Goal: Task Accomplishment & Management: Use online tool/utility

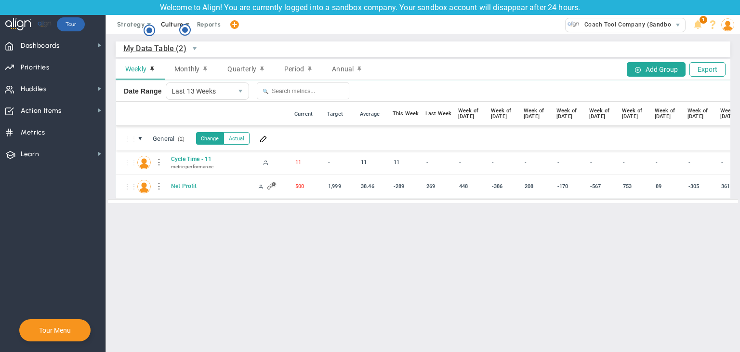
click at [178, 26] on span "Culture" at bounding box center [172, 24] width 23 height 7
click at [185, 30] on circle "Hotspot (open by clicking or pressing space/enter)" at bounding box center [185, 30] width 9 height 9
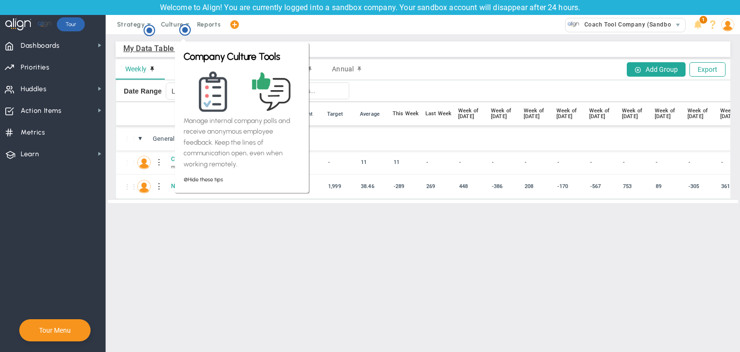
click at [319, 52] on div "My Data Table (2) My Data Table → My Data Table" at bounding box center [423, 48] width 615 height 15
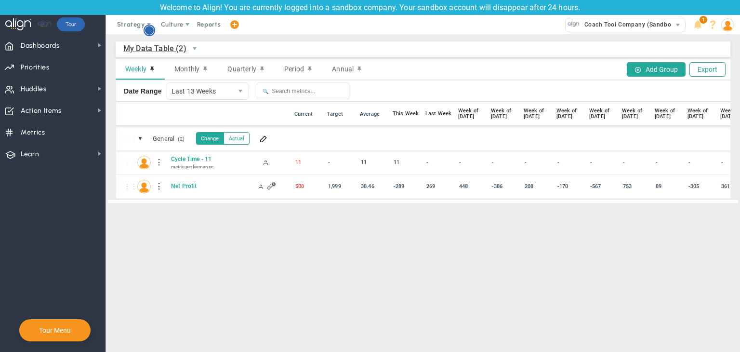
click at [154, 31] on circle "Hotspot (open by clicking or pressing space/enter)" at bounding box center [149, 30] width 11 height 11
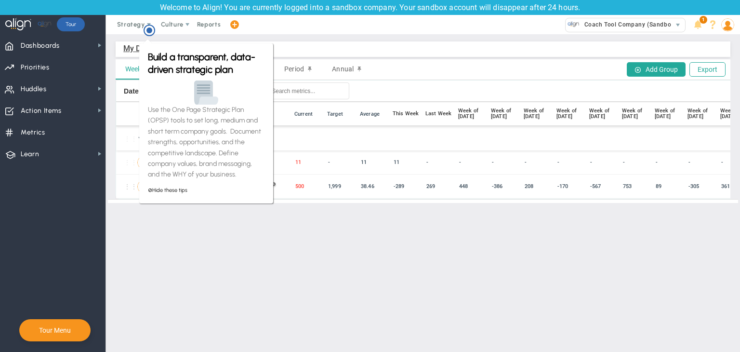
click at [210, 42] on div "Build a transparent, data-driven strategic plan Use the One Page Strategic Plan…" at bounding box center [206, 120] width 137 height 168
click at [173, 35] on div "My Data Table (2) My Data Table → My Data Table Weekly Monthly Quarterly Period…" at bounding box center [423, 122] width 634 height 176
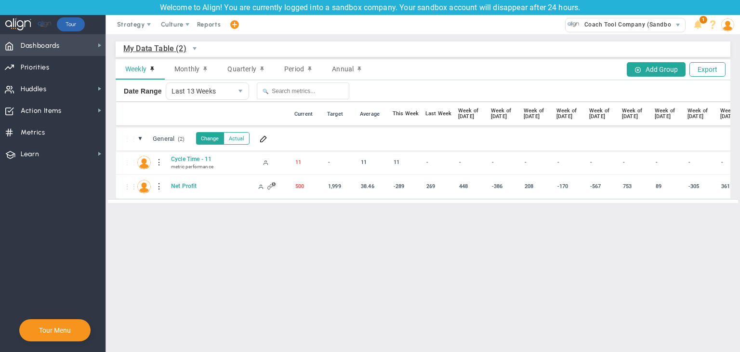
click at [49, 53] on span "Dashboards" at bounding box center [40, 46] width 39 height 20
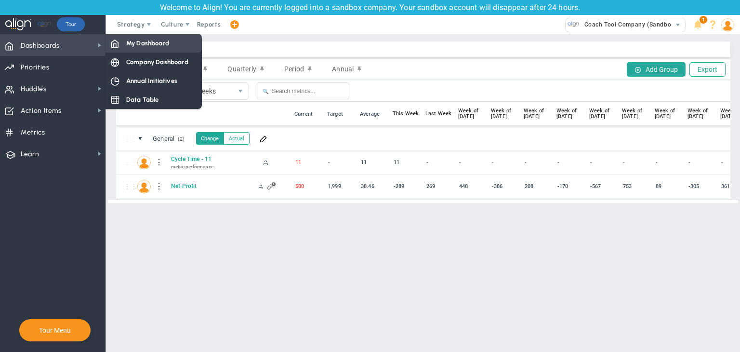
click at [124, 48] on div "My Dashboard" at bounding box center [153, 43] width 96 height 19
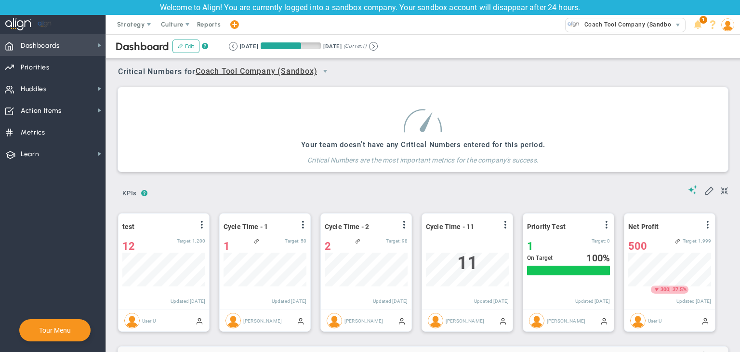
scroll to position [33, 83]
click at [45, 45] on span "Dashboards" at bounding box center [40, 46] width 39 height 20
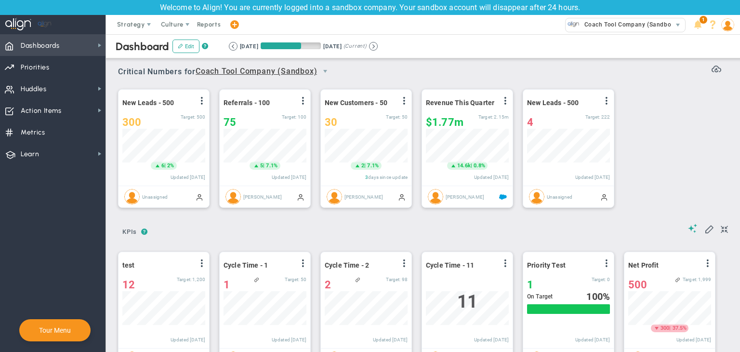
scroll to position [0, 0]
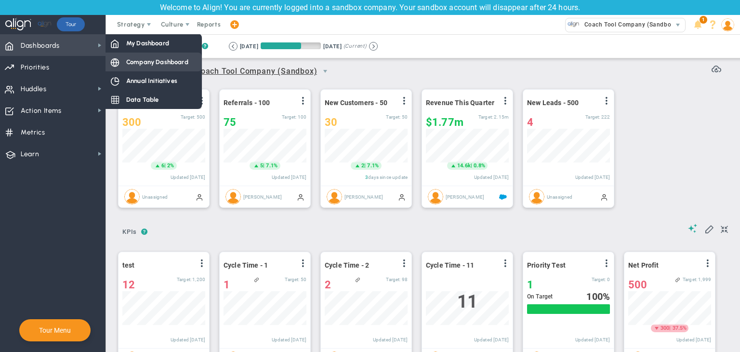
click at [145, 60] on span "Company Dashboard" at bounding box center [157, 61] width 62 height 9
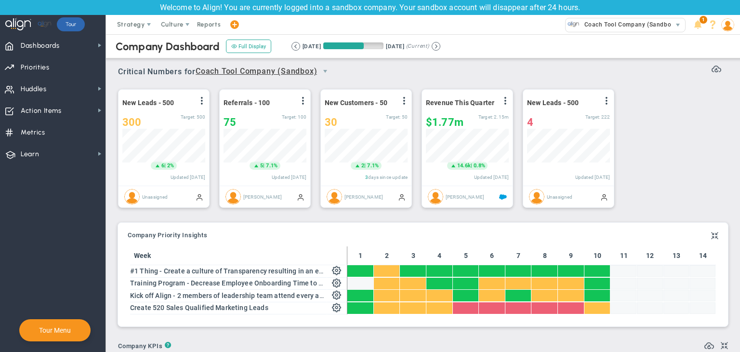
scroll to position [33, 83]
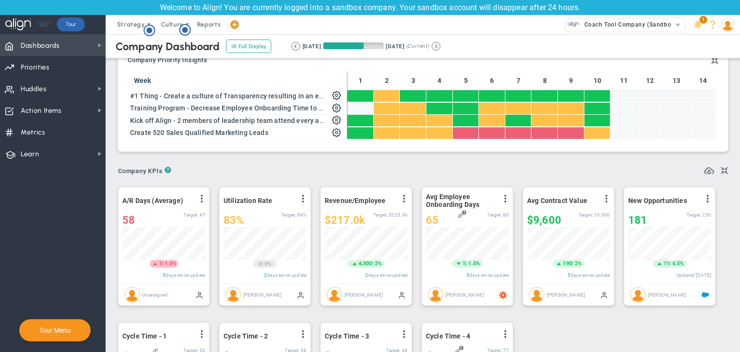
click at [48, 45] on span "Dashboards" at bounding box center [40, 46] width 39 height 20
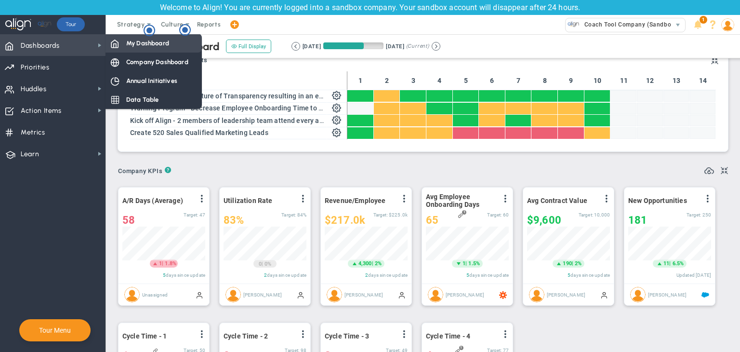
click at [128, 39] on span "My Dashboard" at bounding box center [147, 43] width 43 height 9
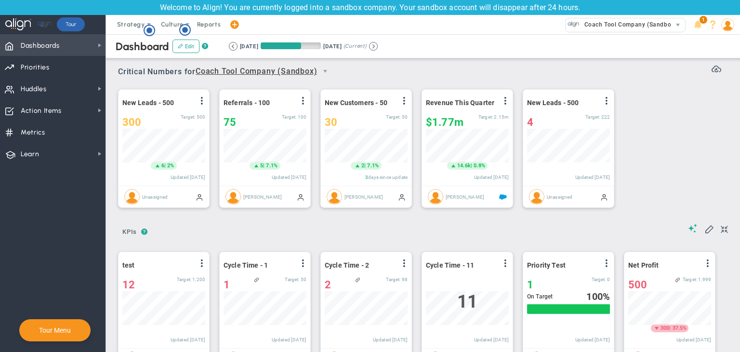
click at [74, 47] on span "Dashboards Dashboards" at bounding box center [52, 45] width 105 height 22
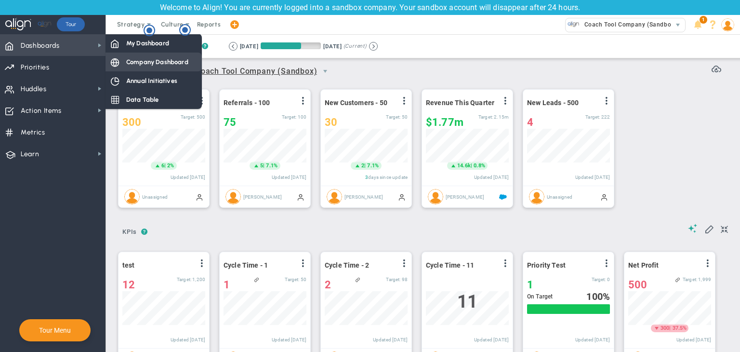
click at [144, 56] on div "Company Dashboard" at bounding box center [153, 62] width 96 height 19
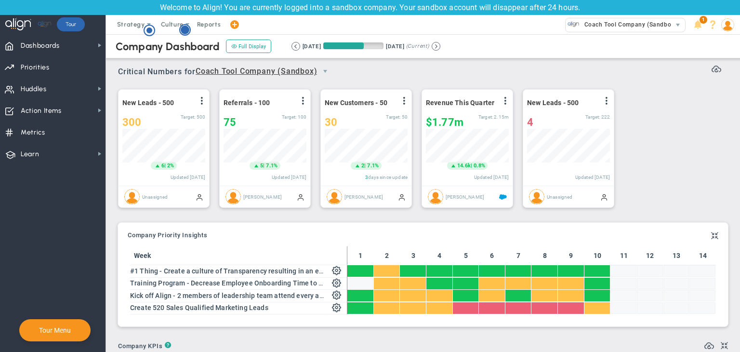
click at [187, 31] on circle "Hotspot (open by clicking or pressing space/enter)" at bounding box center [185, 30] width 9 height 9
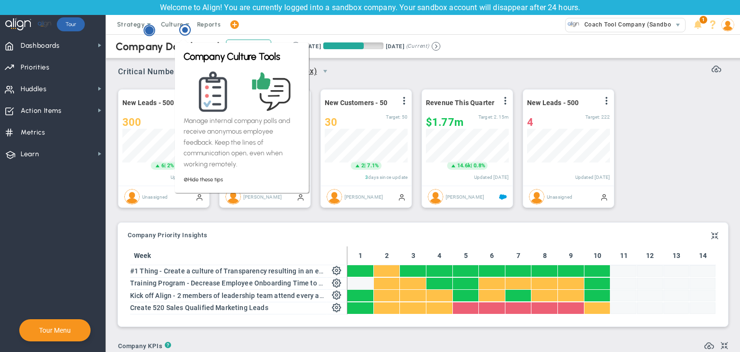
click at [145, 29] on circle "Hotspot (open by clicking or pressing space/enter)" at bounding box center [149, 30] width 11 height 11
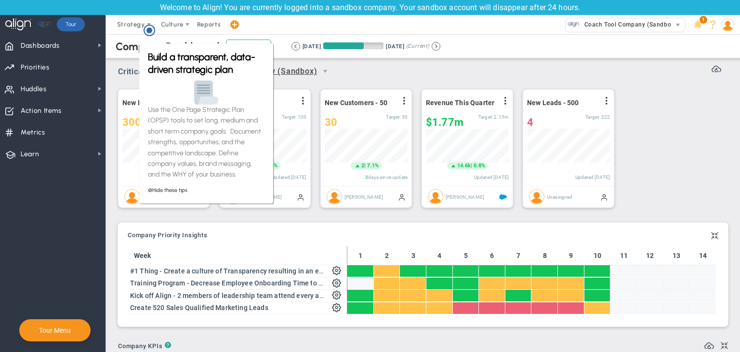
click at [123, 76] on span "Critical Numbers for Coach Tool Company (Sandbox) 0" at bounding box center [227, 72] width 218 height 18
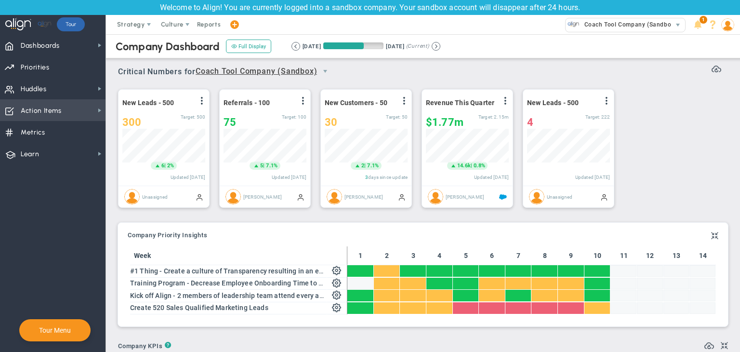
click at [62, 67] on span "Priorities OKR Tree Priorities OKRs" at bounding box center [52, 67] width 105 height 22
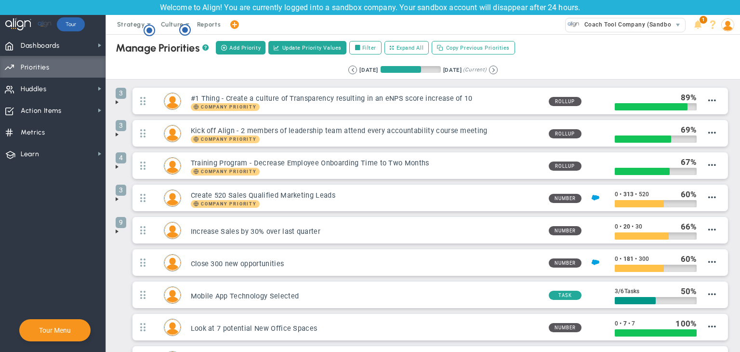
click at [118, 230] on span at bounding box center [117, 231] width 8 height 8
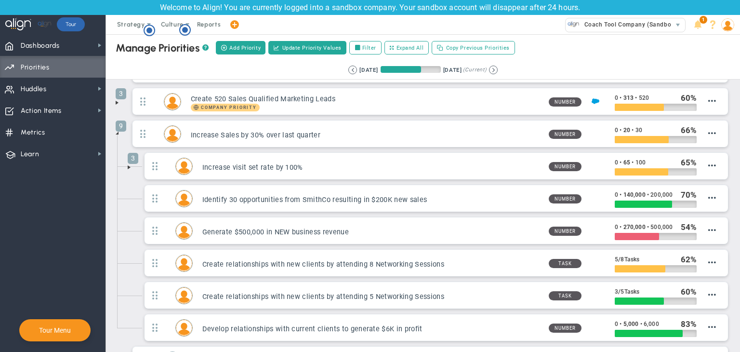
click at [130, 164] on span at bounding box center [129, 167] width 8 height 8
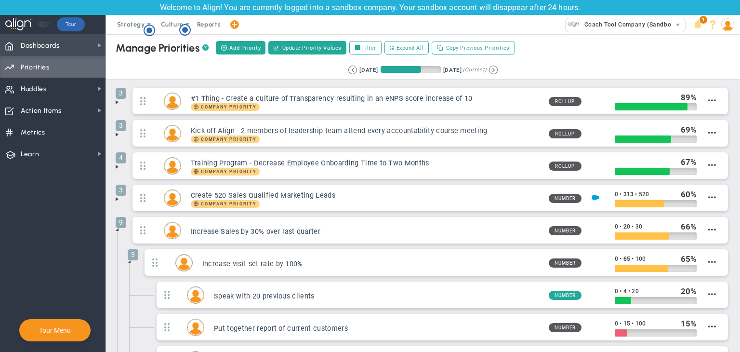
click at [67, 51] on span "Dashboards Dashboards" at bounding box center [52, 45] width 105 height 22
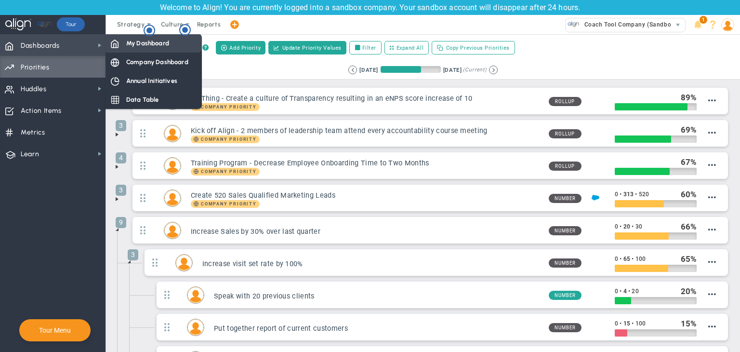
click at [135, 46] on span "My Dashboard" at bounding box center [147, 43] width 43 height 9
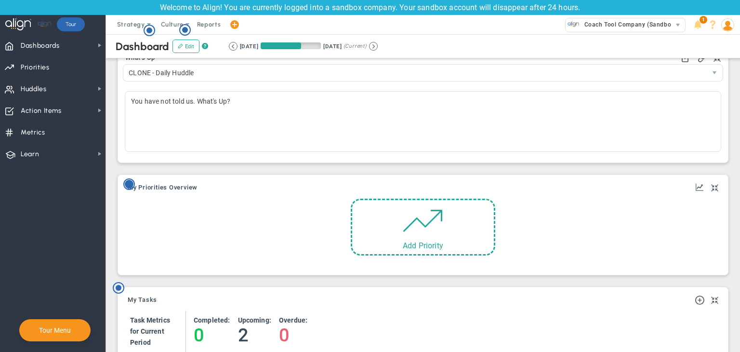
click at [129, 186] on circle "Hotspot (open by clicking or pressing space/enter)" at bounding box center [129, 184] width 9 height 9
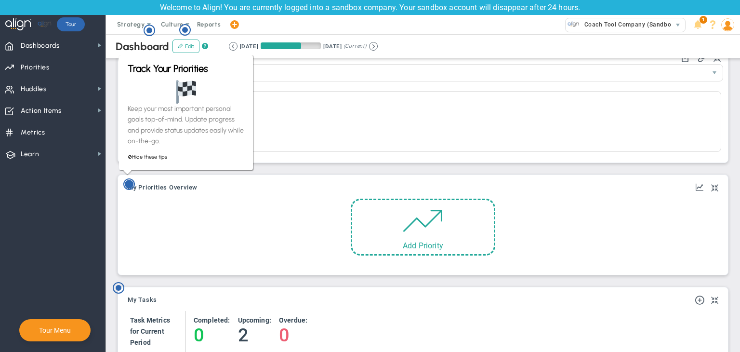
click at [129, 186] on circle "Hotspot (open by clicking or pressing space/enter)" at bounding box center [129, 184] width 9 height 9
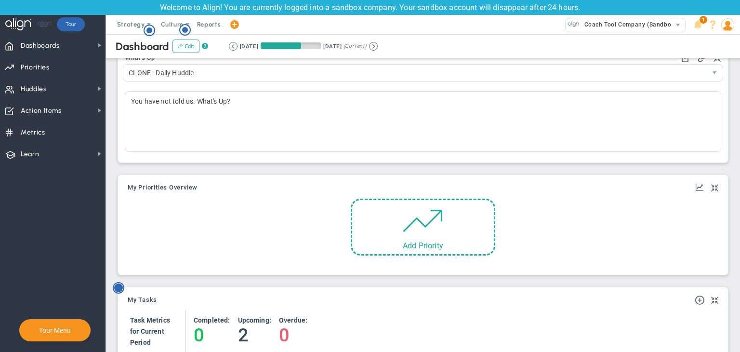
click at [122, 293] on icon "Hotspot (open by clicking or pressing space/enter)" at bounding box center [119, 288] width 12 height 12
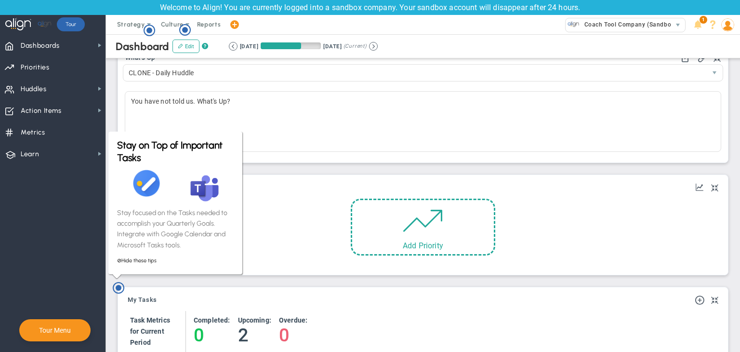
click at [316, 270] on div "My Objectives and Key Results My Priorities Overview Add Objective or Key Resul…" at bounding box center [423, 225] width 610 height 100
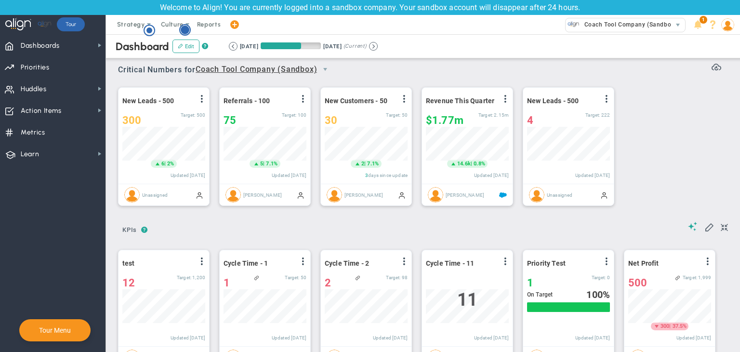
click at [185, 33] on circle "Hotspot (open by clicking or pressing space/enter)" at bounding box center [185, 30] width 9 height 9
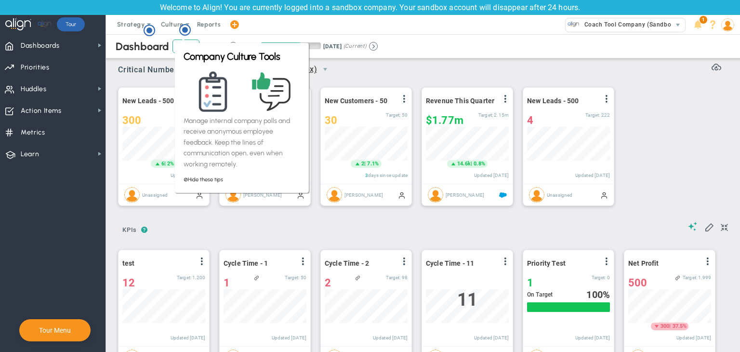
click at [156, 61] on span "Critical Numbers for Coach Tool Company (Sandbox) 0" at bounding box center [227, 70] width 218 height 18
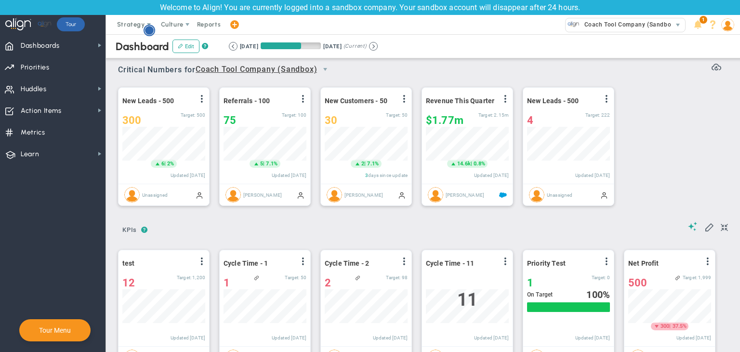
click at [149, 32] on circle "Hotspot (open by clicking or pressing space/enter)" at bounding box center [149, 30] width 9 height 9
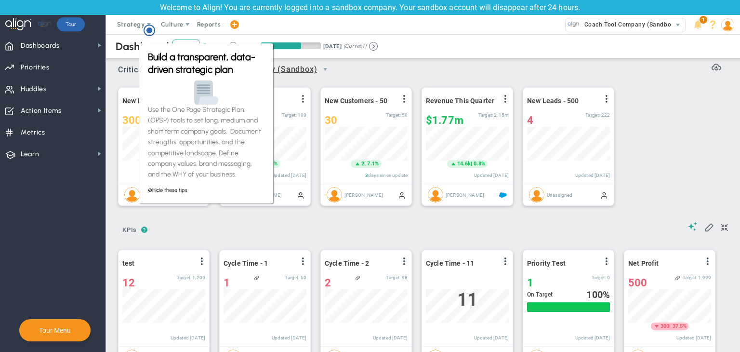
click at [148, 108] on p "Use the One Page Strategic Plan (OPSP) tools to set long, medium and short term…" at bounding box center [206, 143] width 117 height 76
click at [596, 84] on div "New Leads - 500 View Historical Graph Edit Make "No Change" Update Add Past Upd…" at bounding box center [419, 146] width 622 height 135
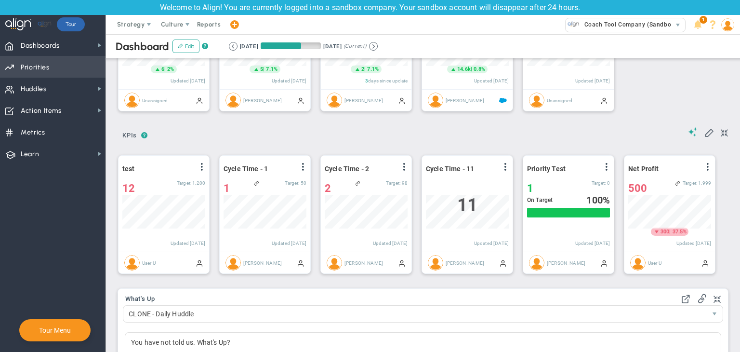
click at [81, 61] on span "Priorities OKR Tree Priorities OKRs" at bounding box center [52, 67] width 105 height 22
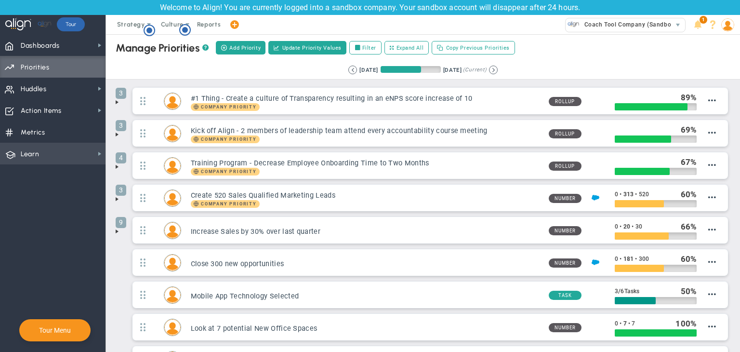
click at [49, 145] on span "Learn Learn" at bounding box center [52, 154] width 105 height 22
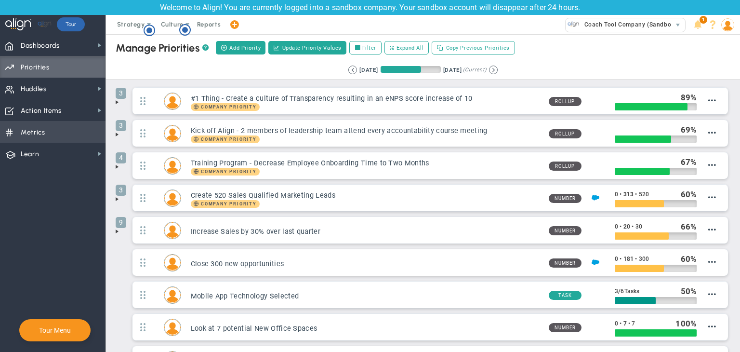
click at [56, 138] on span "Metrics Metrics" at bounding box center [52, 132] width 105 height 22
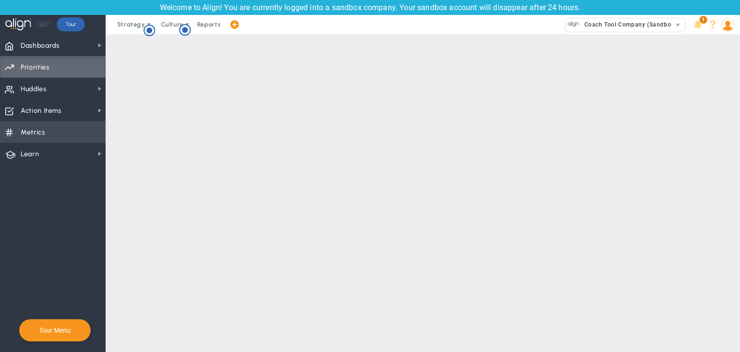
checkbox input "false"
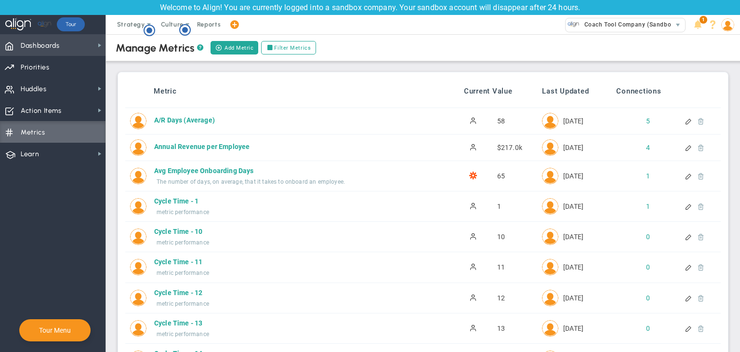
click at [67, 36] on span "Dashboards Dashboards" at bounding box center [52, 45] width 105 height 22
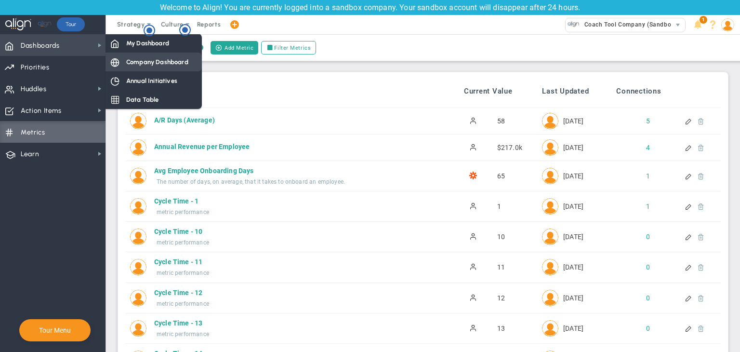
click at [146, 60] on span "Company Dashboard" at bounding box center [157, 61] width 62 height 9
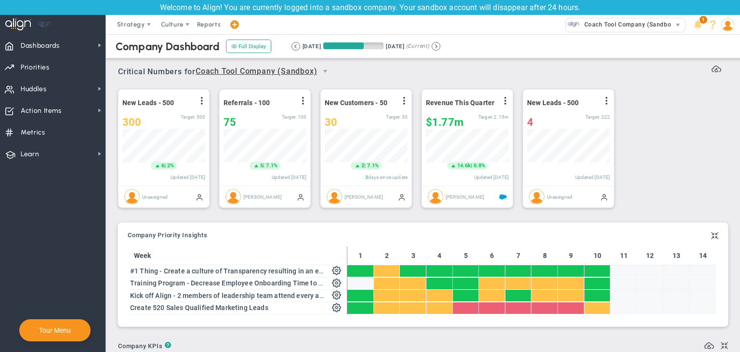
scroll to position [33, 83]
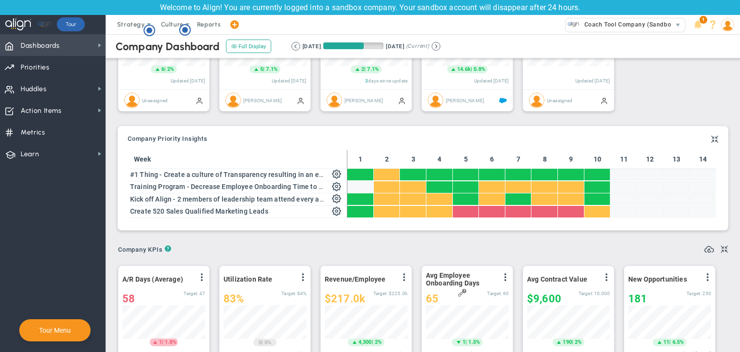
click at [62, 47] on span "Dashboards Dashboards" at bounding box center [52, 45] width 105 height 22
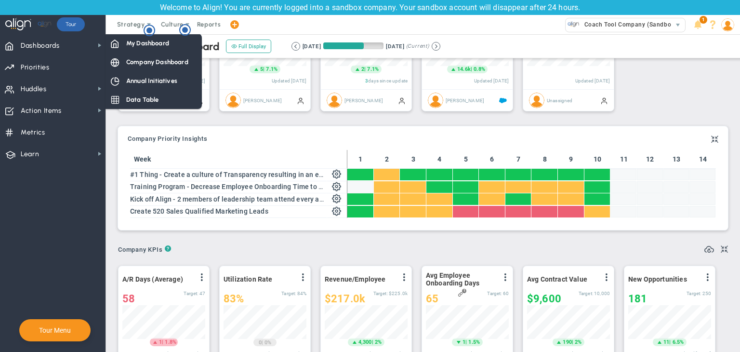
drag, startPoint x: 157, startPoint y: 48, endPoint x: 181, endPoint y: 76, distance: 36.9
click at [154, 48] on div "My Dashboard" at bounding box center [153, 43] width 96 height 19
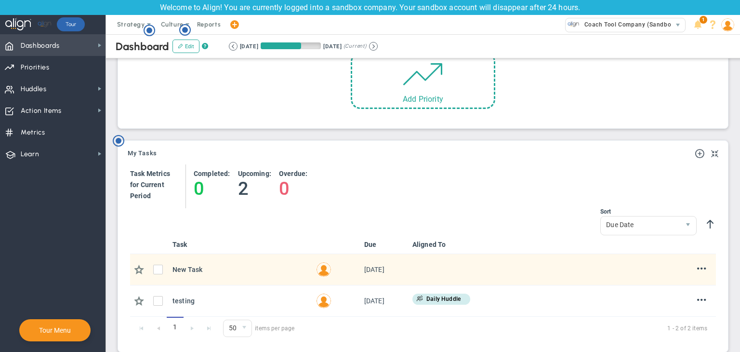
drag, startPoint x: 85, startPoint y: 41, endPoint x: 90, endPoint y: 42, distance: 5.4
click at [85, 41] on span "Dashboards Dashboards" at bounding box center [52, 45] width 105 height 22
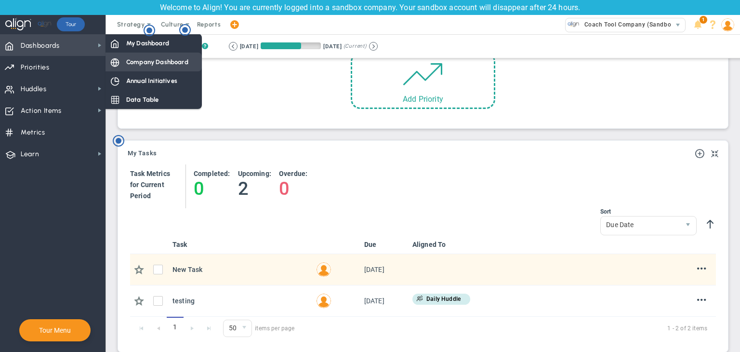
click at [180, 65] on span "Company Dashboard" at bounding box center [157, 61] width 62 height 9
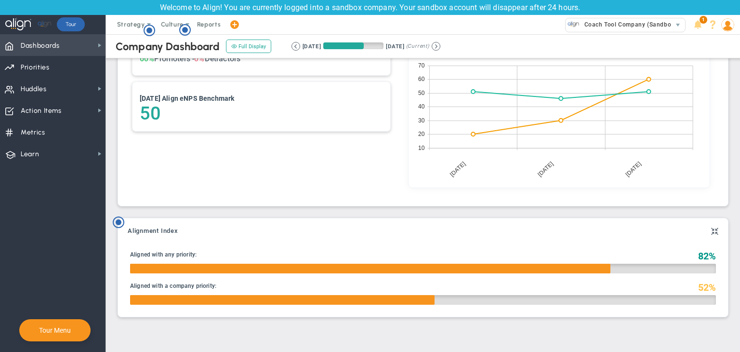
click at [74, 47] on span "Dashboards Dashboards" at bounding box center [52, 45] width 105 height 22
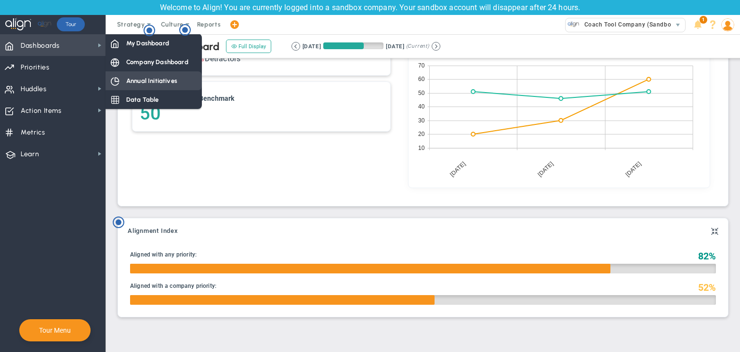
click at [136, 76] on span "Annual Initiatives" at bounding box center [151, 80] width 51 height 9
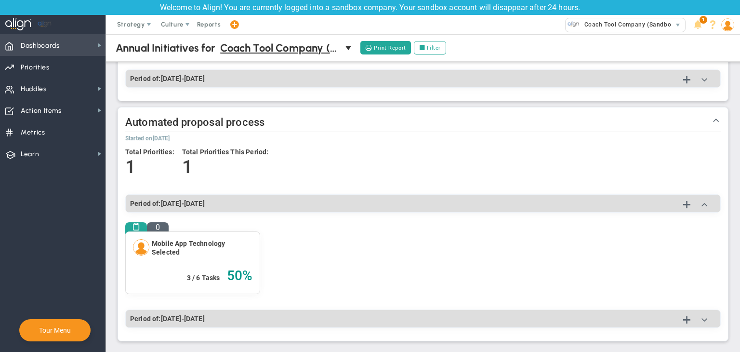
click at [77, 53] on span "Dashboards Dashboards" at bounding box center [52, 45] width 105 height 22
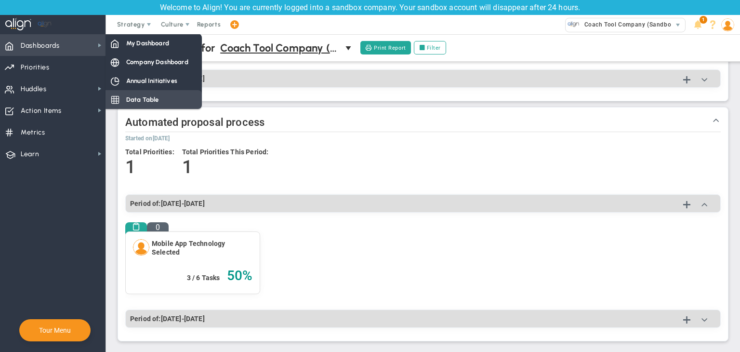
click at [156, 97] on span "Data Table" at bounding box center [142, 99] width 33 height 9
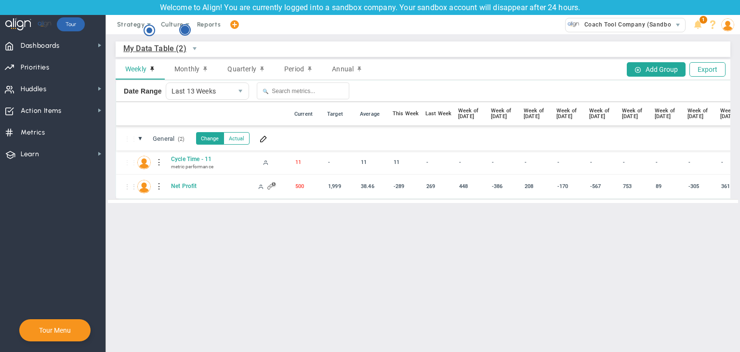
click at [187, 32] on circle "Hotspot (open by clicking or pressing space/enter)" at bounding box center [185, 30] width 9 height 9
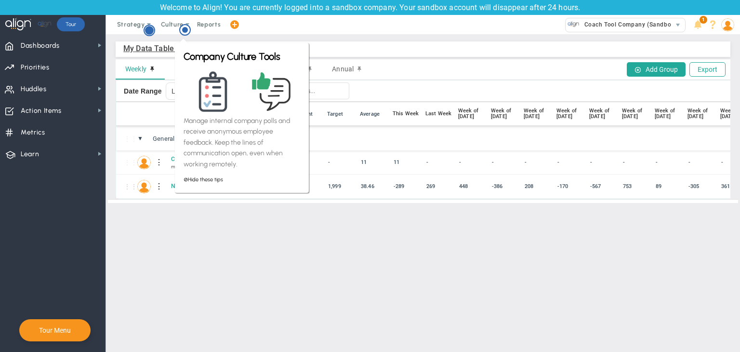
click at [149, 34] on circle "Hotspot (open by clicking or pressing space/enter)" at bounding box center [149, 30] width 9 height 9
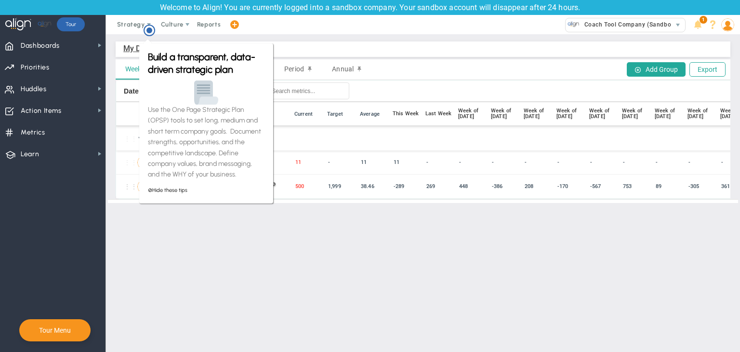
click at [300, 179] on div "⋮⋮ NP Net Profit 38.46" at bounding box center [487, 186] width 743 height 24
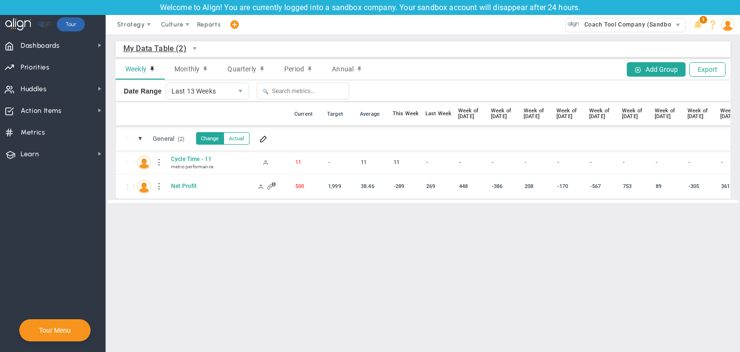
drag, startPoint x: 301, startPoint y: 164, endPoint x: 311, endPoint y: 153, distance: 15.0
click at [334, 134] on div "⋮⋮ ▼ General (2) General Change Actual 11 11" at bounding box center [487, 162] width 743 height 72
click at [221, 224] on main "My Data Table (2) My Data Table → My Data Table Weekly Monthly Quarterly Period…" at bounding box center [423, 192] width 634 height 317
click at [70, 287] on nav "Dashboards Dashboards My Dashboard Company Dashboard" at bounding box center [53, 192] width 106 height 317
drag, startPoint x: 37, startPoint y: 131, endPoint x: 152, endPoint y: 103, distance: 118.0
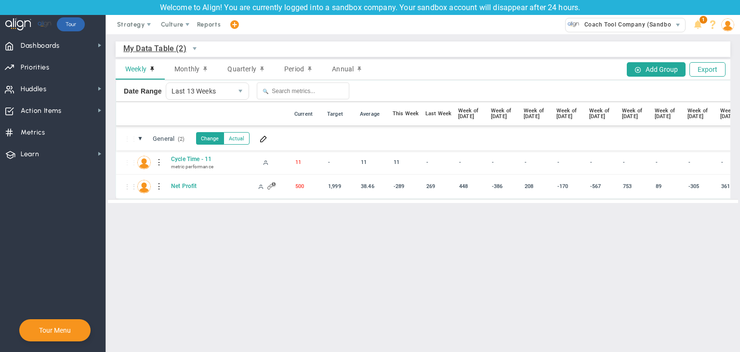
click at [152, 103] on div "Dashboards Dashboards My Dashboard Company Dashboard Annual Initiatives" at bounding box center [370, 192] width 740 height 317
click at [69, 44] on span "Dashboards Dashboards" at bounding box center [52, 45] width 105 height 22
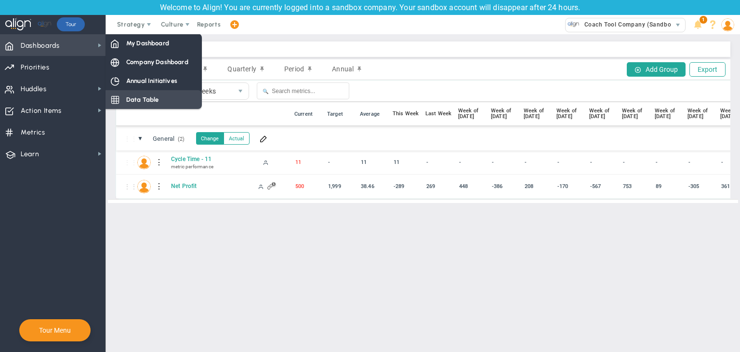
drag, startPoint x: 125, startPoint y: 103, endPoint x: 147, endPoint y: 103, distance: 22.2
click at [125, 103] on div "Data Table" at bounding box center [153, 99] width 96 height 19
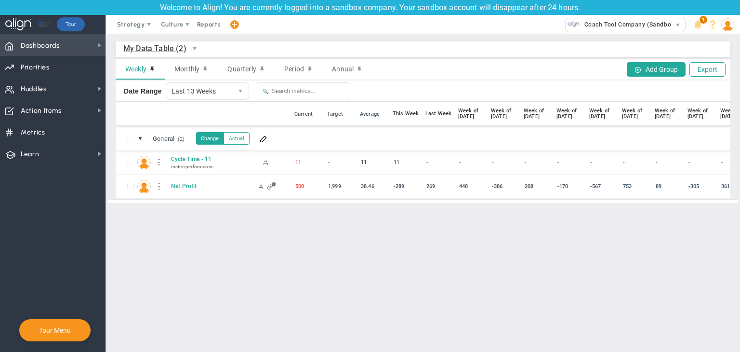
click at [64, 39] on span "Dashboards Dashboards" at bounding box center [52, 45] width 105 height 22
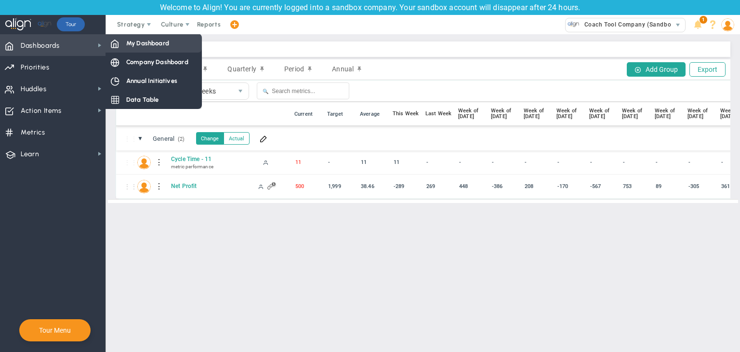
click at [169, 42] on span "My Dashboard" at bounding box center [147, 43] width 43 height 9
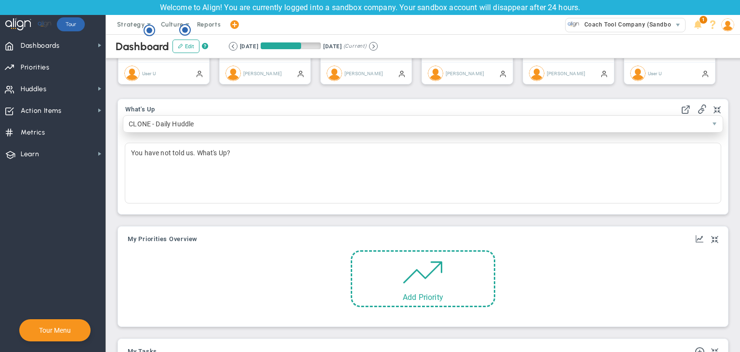
scroll to position [289, 0]
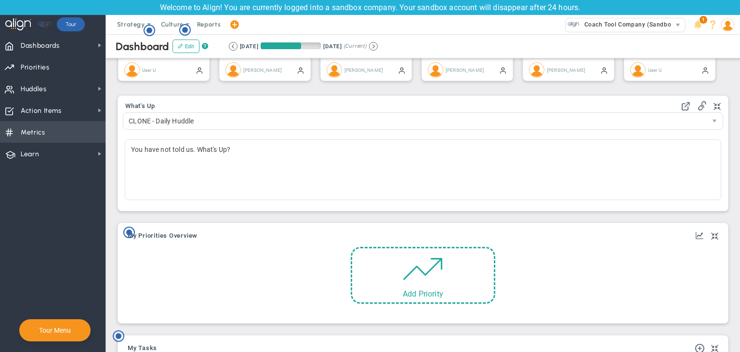
drag, startPoint x: 60, startPoint y: 129, endPoint x: 98, endPoint y: 126, distance: 38.6
click at [60, 128] on span "Metrics Metrics" at bounding box center [52, 132] width 105 height 22
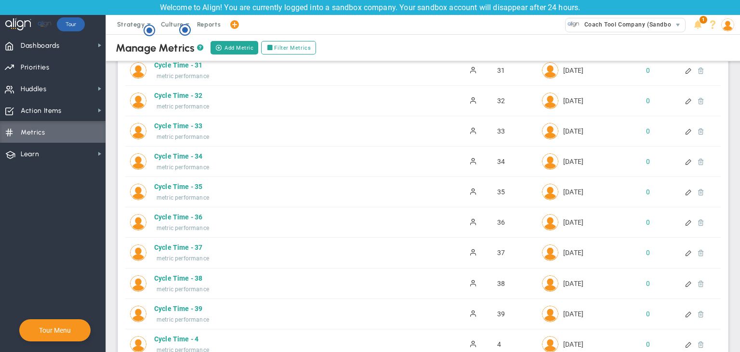
scroll to position [867, 0]
click at [193, 153] on div "Cycle Time - 34" at bounding box center [295, 155] width 282 height 10
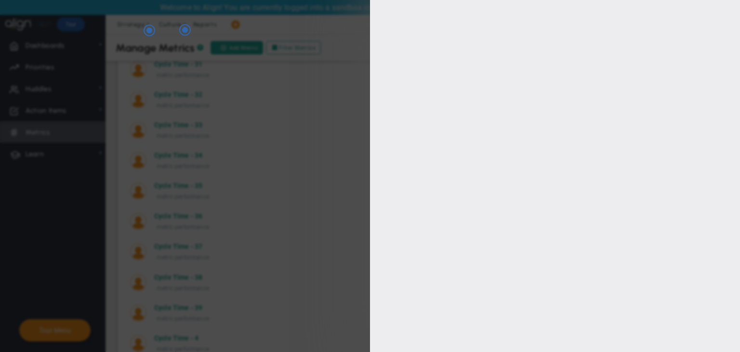
type input "Cycle Time - 34"
type input "Cycle-Time---34"
type input "[PERSON_NAME]"
type input "34"
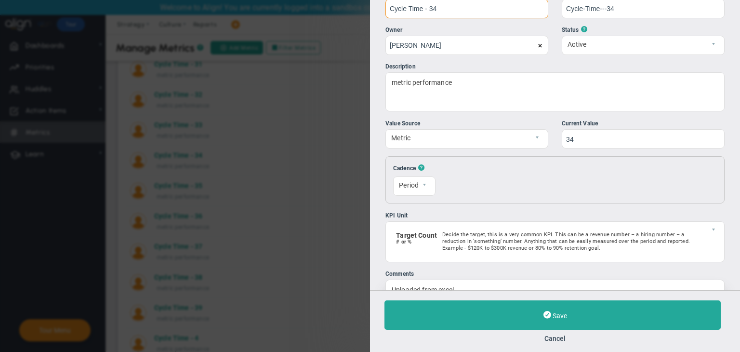
scroll to position [66, 0]
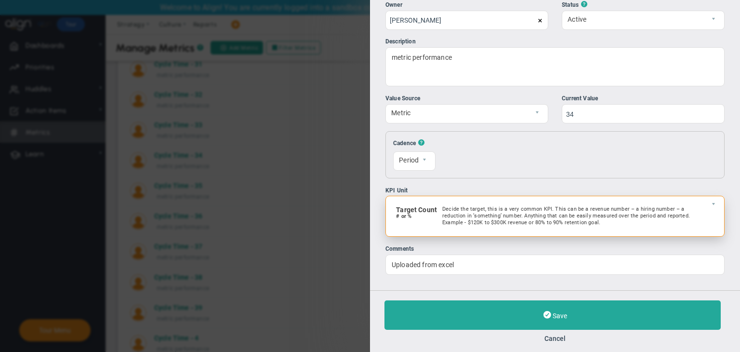
drag, startPoint x: 449, startPoint y: 205, endPoint x: 474, endPoint y: 199, distance: 25.2
click at [451, 206] on p "Decide the target, this is a very common KPI. This can be a revenue number – a …" at bounding box center [566, 216] width 248 height 20
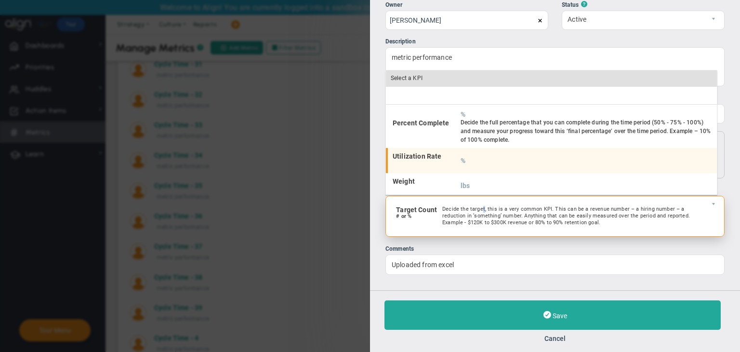
scroll to position [247, 0]
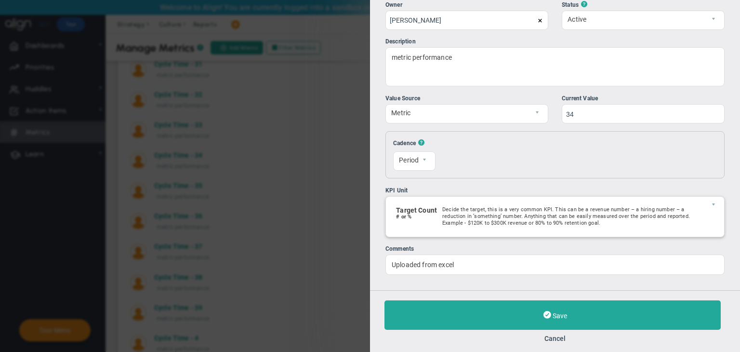
click at [553, 331] on div "Save Cancel" at bounding box center [554, 321] width 341 height 42
click at [559, 337] on button "Cancel" at bounding box center [554, 338] width 341 height 8
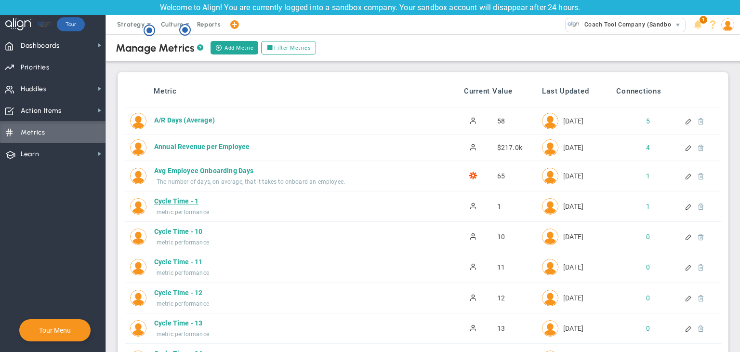
click at [183, 201] on div "Cycle Time - 1" at bounding box center [295, 201] width 282 height 10
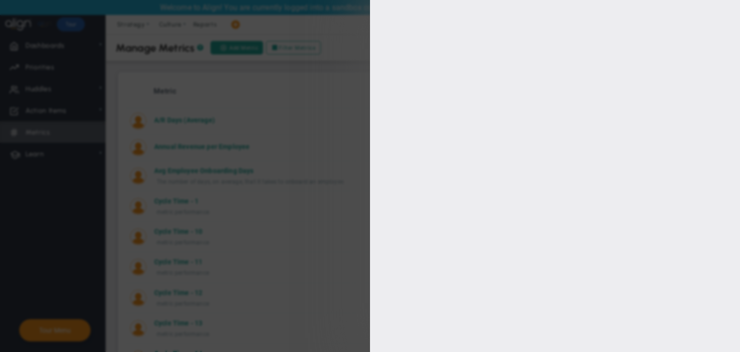
type input "Cycle Time - 1"
type input "Cycle-Time---1"
type input "1"
type input "[PERSON_NAME]"
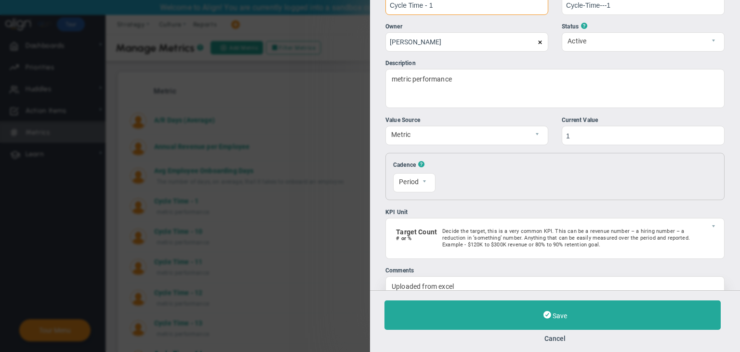
scroll to position [66, 0]
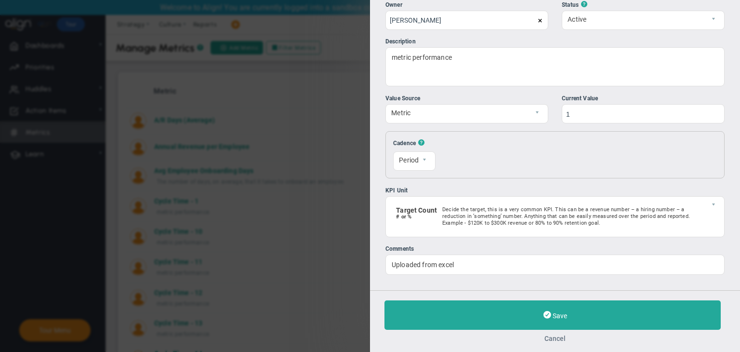
click at [548, 338] on button "Cancel" at bounding box center [554, 338] width 341 height 8
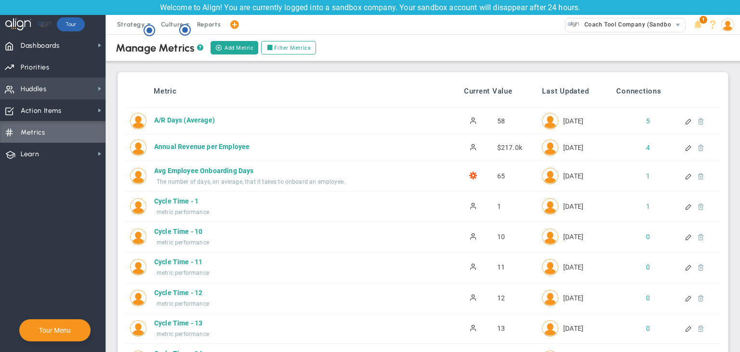
click at [66, 85] on span "Huddles Huddles" at bounding box center [52, 89] width 105 height 22
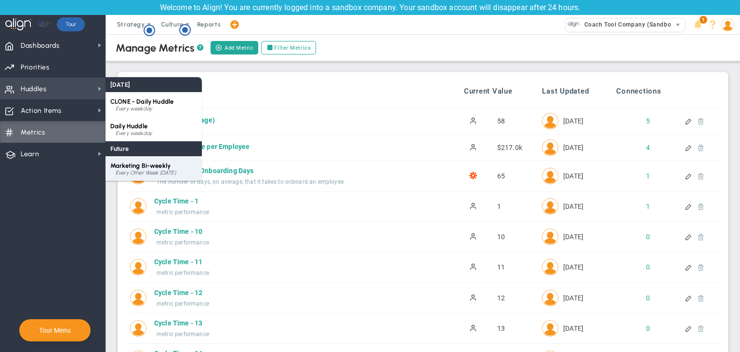
click at [175, 160] on div "Marketing Bi-weekly Every Other Week [DATE]" at bounding box center [153, 168] width 96 height 25
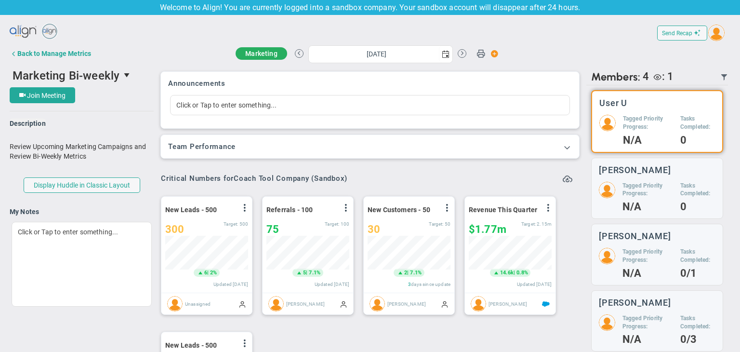
scroll to position [33, 83]
click at [563, 182] on span at bounding box center [568, 177] width 10 height 10
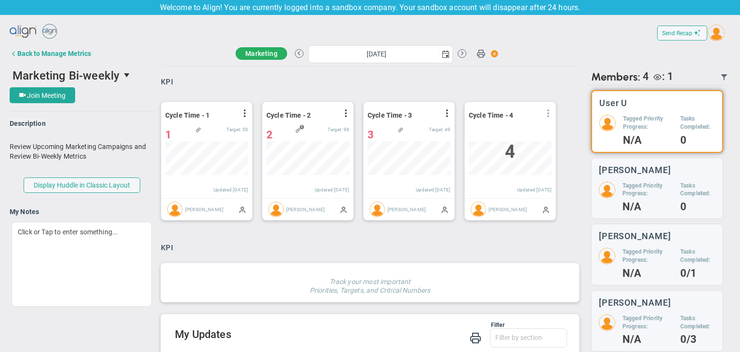
click at [549, 116] on span at bounding box center [548, 113] width 8 height 8
click at [538, 116] on li "View Historical Graph" at bounding box center [521, 121] width 68 height 12
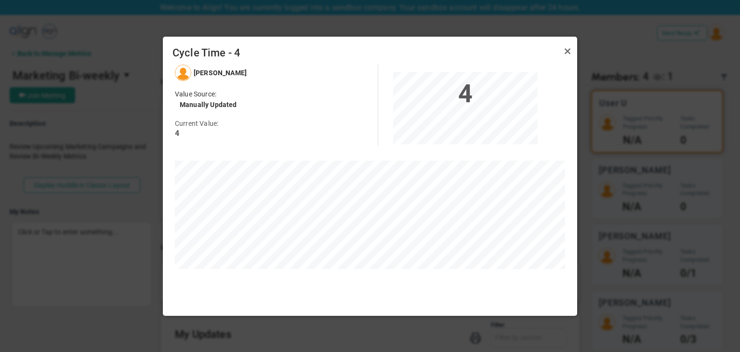
click at [567, 43] on div at bounding box center [568, 50] width 12 height 15
click at [566, 45] on link "Close" at bounding box center [568, 51] width 12 height 12
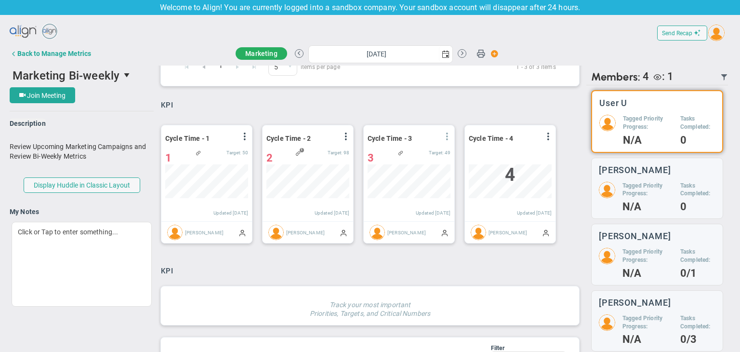
click at [444, 139] on span at bounding box center [447, 136] width 8 height 8
click at [429, 147] on span "View Historical Graph" at bounding box center [420, 143] width 62 height 7
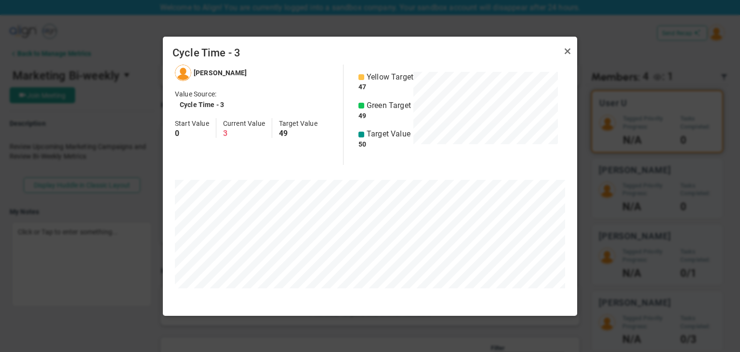
click at [557, 53] on span "Cycle Time - 3" at bounding box center [369, 52] width 395 height 13
click at [559, 53] on span "Cycle Time - 3" at bounding box center [369, 52] width 395 height 13
click at [572, 52] on link "Close" at bounding box center [568, 51] width 12 height 12
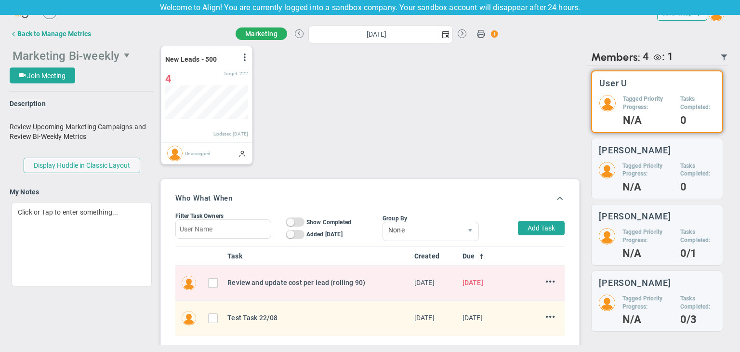
click at [100, 60] on span "Marketing Bi-weekly" at bounding box center [66, 55] width 107 height 13
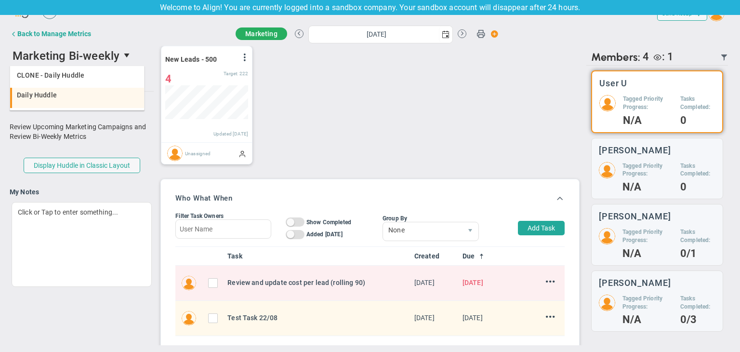
click at [101, 103] on li "Daily Huddle" at bounding box center [77, 98] width 134 height 20
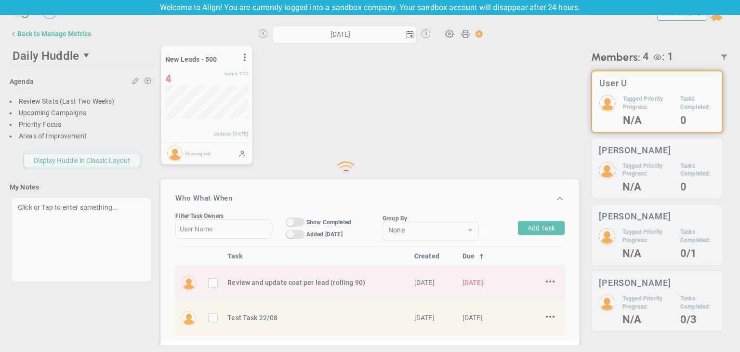
type input "[DATE]"
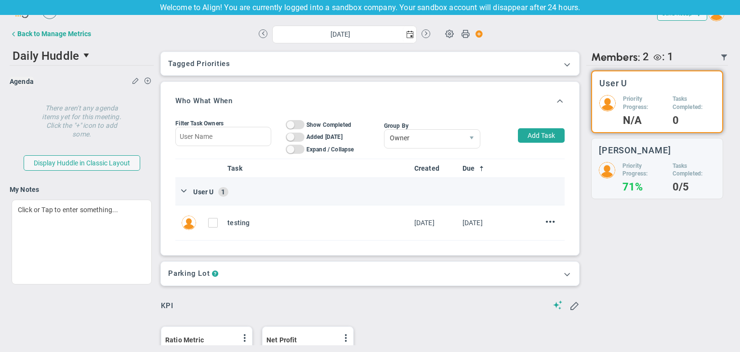
click at [182, 193] on span at bounding box center [183, 189] width 9 height 9
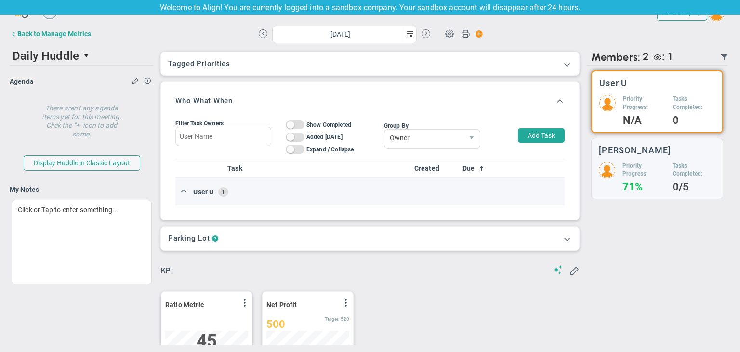
click at [180, 195] on td "User U 1" at bounding box center [369, 191] width 389 height 27
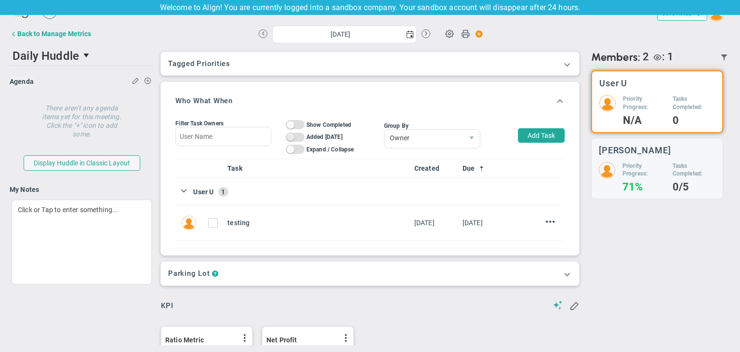
click at [287, 139] on span at bounding box center [291, 137] width 8 height 8
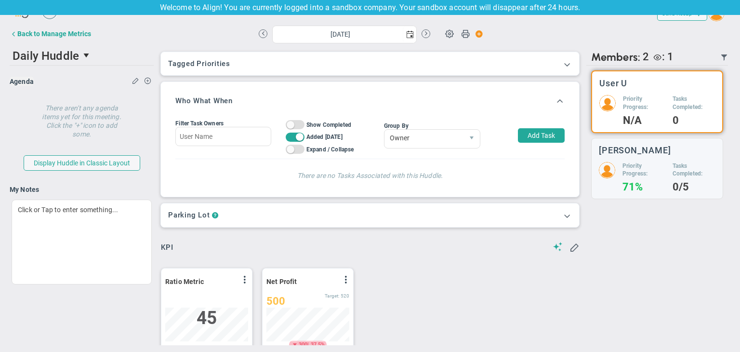
click at [286, 139] on span "On Off" at bounding box center [295, 136] width 19 height 9
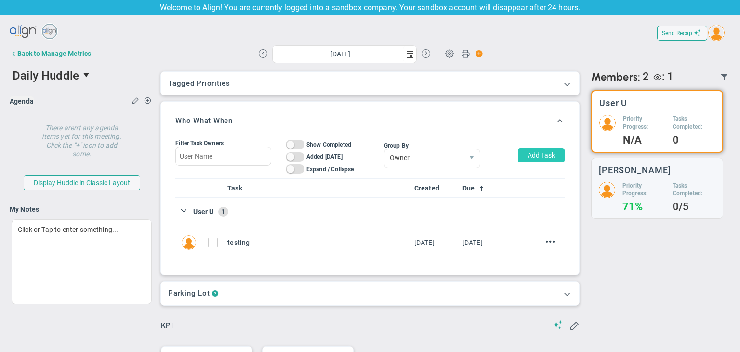
click at [538, 157] on button "Add Task" at bounding box center [541, 155] width 47 height 14
type input "User U"
type input "[DATE]"
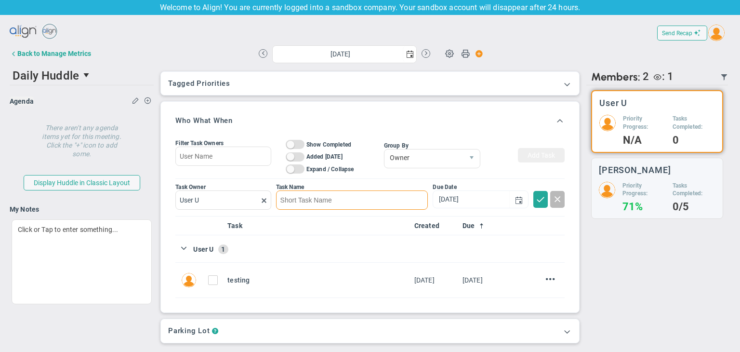
click at [358, 194] on input at bounding box center [352, 199] width 152 height 19
type input "n"
type input "testing coach tool"
click at [533, 199] on button at bounding box center [540, 199] width 14 height 17
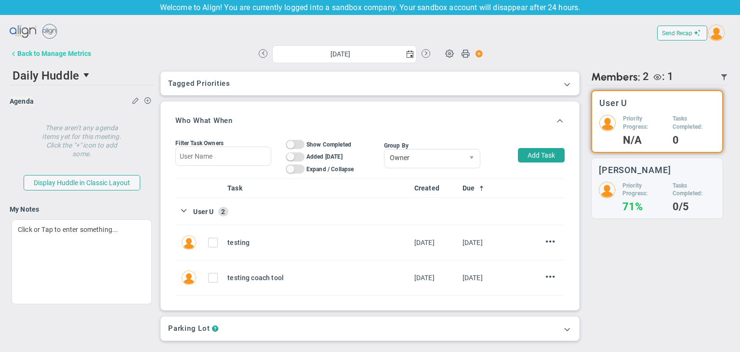
click at [43, 49] on button "Back to Manage Metrics" at bounding box center [50, 53] width 81 height 19
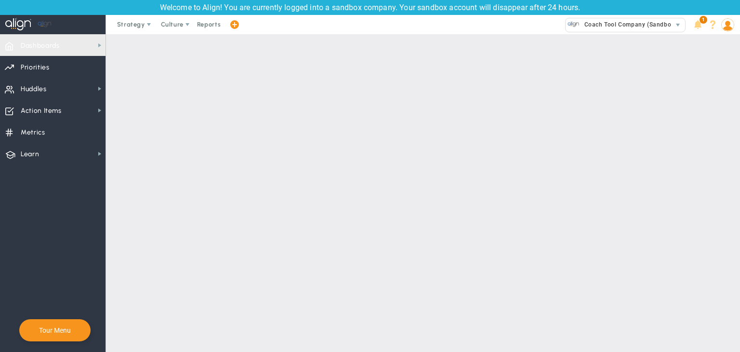
checkbox input "false"
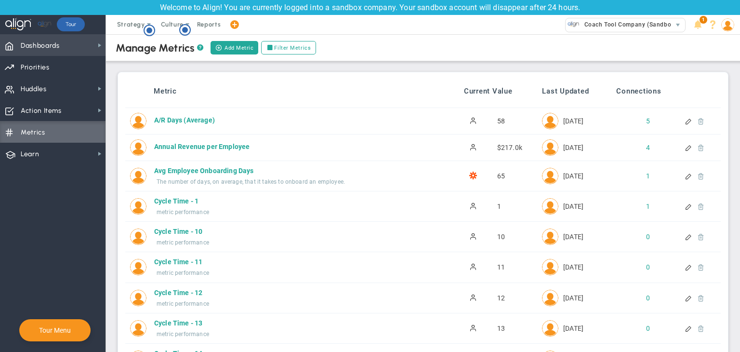
click at [48, 39] on span "Dashboards" at bounding box center [40, 46] width 39 height 20
click at [154, 35] on icon "Hotspot (open by clicking or pressing space/enter)" at bounding box center [150, 31] width 12 height 12
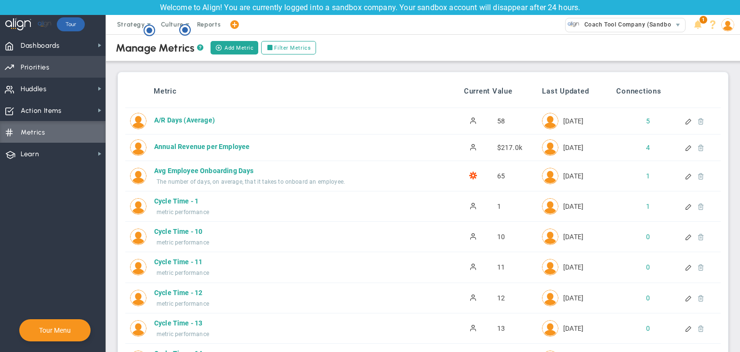
click at [56, 56] on span "Priorities OKR Tree Priorities OKRs" at bounding box center [52, 67] width 105 height 22
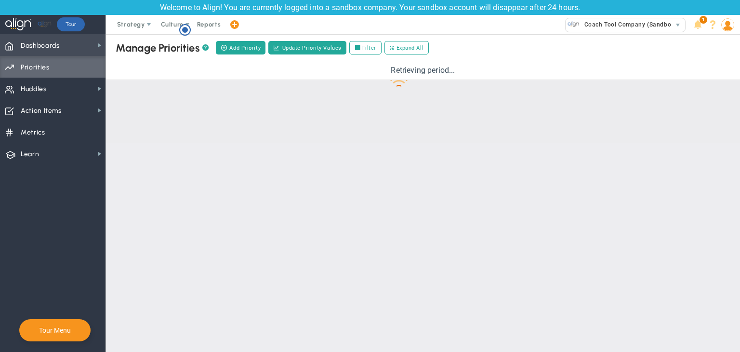
click at [66, 46] on span "Dashboards Dashboards" at bounding box center [52, 45] width 105 height 22
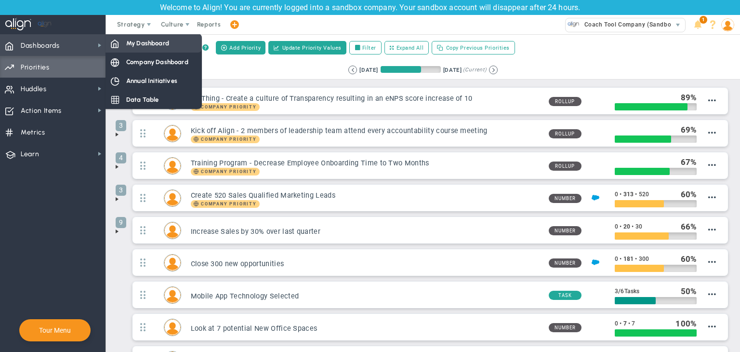
click at [109, 43] on div "My Dashboard" at bounding box center [153, 43] width 96 height 19
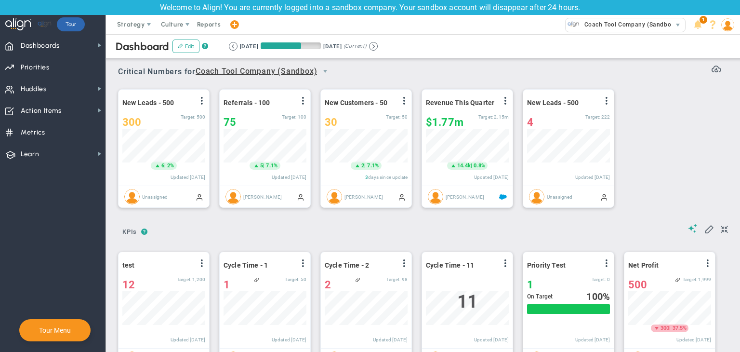
scroll to position [33, 83]
click at [37, 47] on span "Dashboards" at bounding box center [40, 46] width 39 height 20
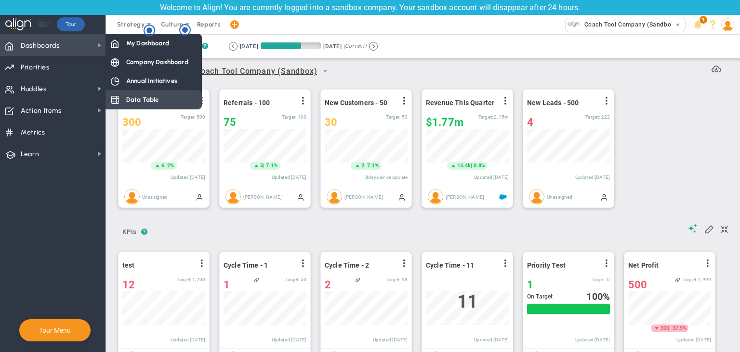
click at [161, 96] on div "Data Table" at bounding box center [153, 99] width 96 height 19
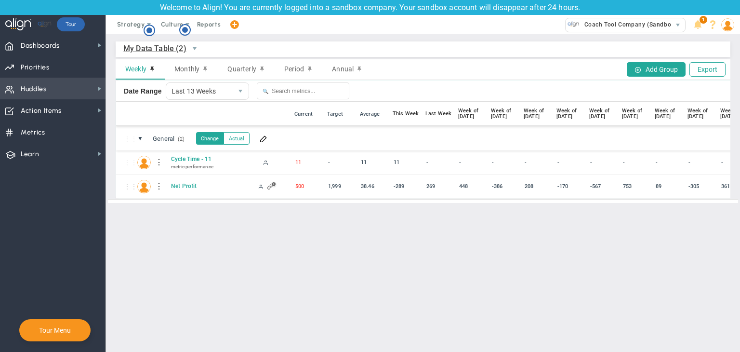
click at [57, 88] on span "Huddles Huddles" at bounding box center [52, 89] width 105 height 22
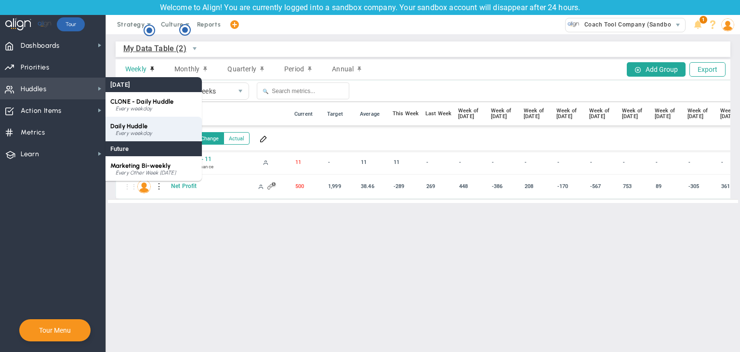
click at [163, 127] on div "Daily Huddle Every weekday" at bounding box center [153, 129] width 96 height 25
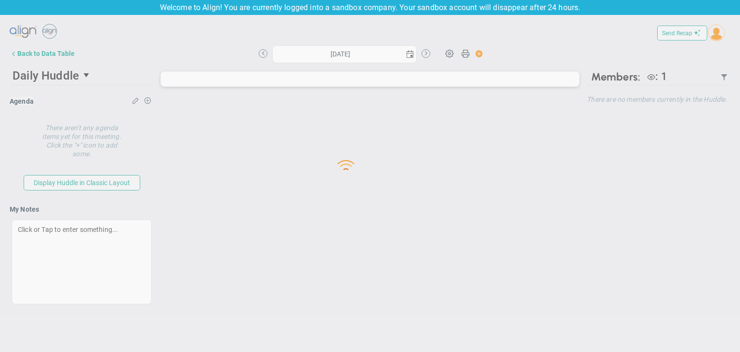
type input "[DATE]"
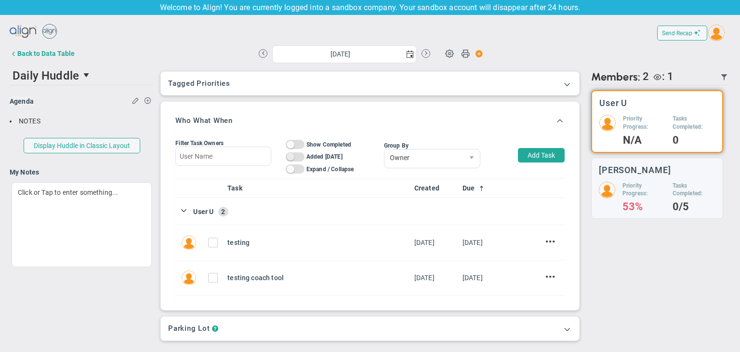
click at [295, 160] on span "On Off" at bounding box center [295, 156] width 19 height 9
click at [298, 159] on span at bounding box center [300, 157] width 8 height 8
click at [292, 158] on span at bounding box center [291, 157] width 8 height 8
